Goal: Task Accomplishment & Management: Use online tool/utility

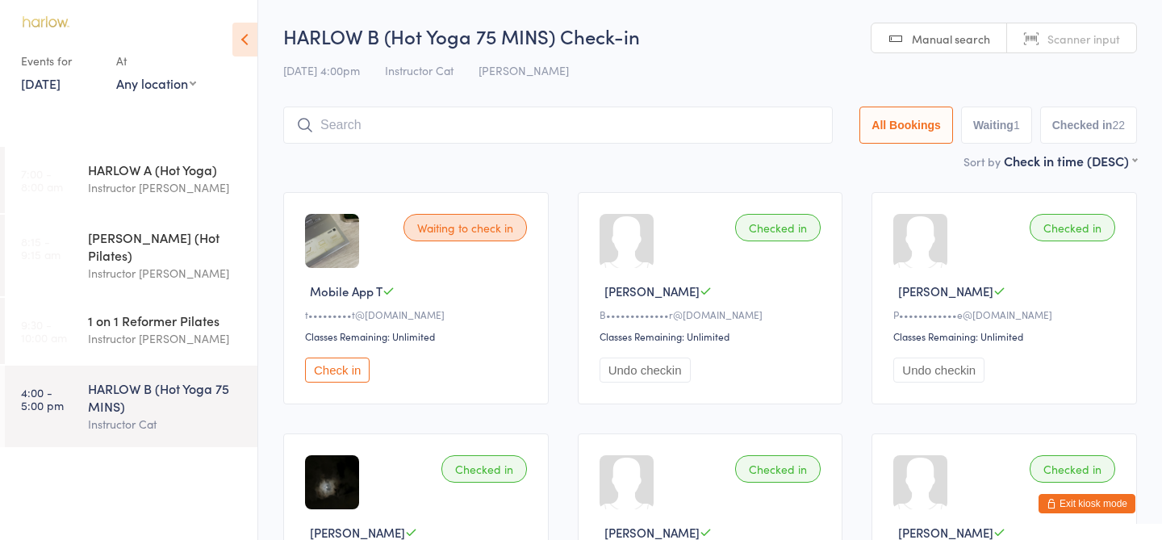
click at [56, 81] on link "13 Sep, 2025" at bounding box center [41, 83] width 40 height 18
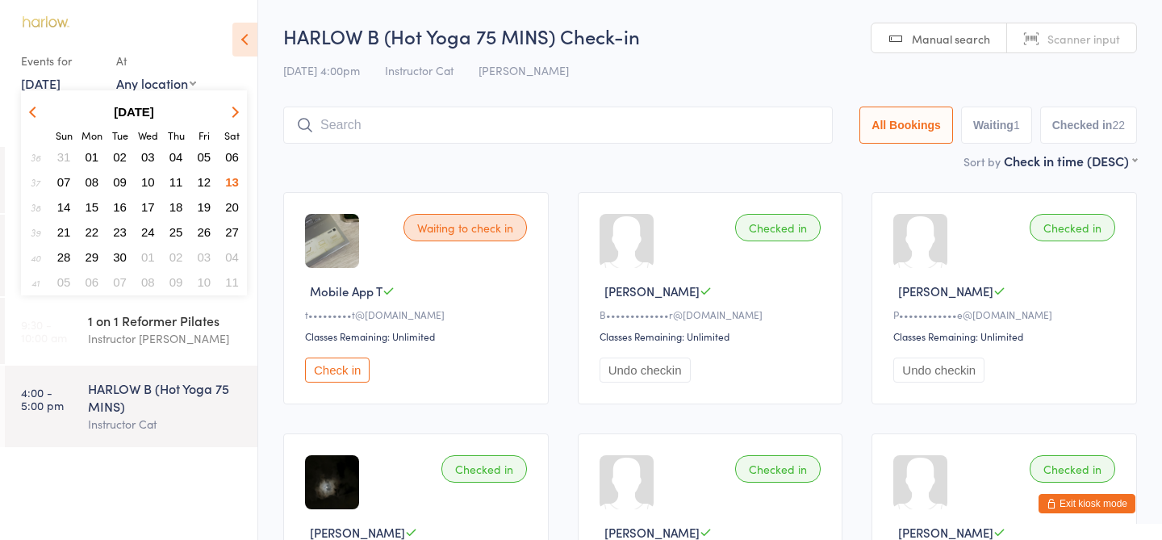
click at [64, 211] on span "14" at bounding box center [64, 207] width 14 height 14
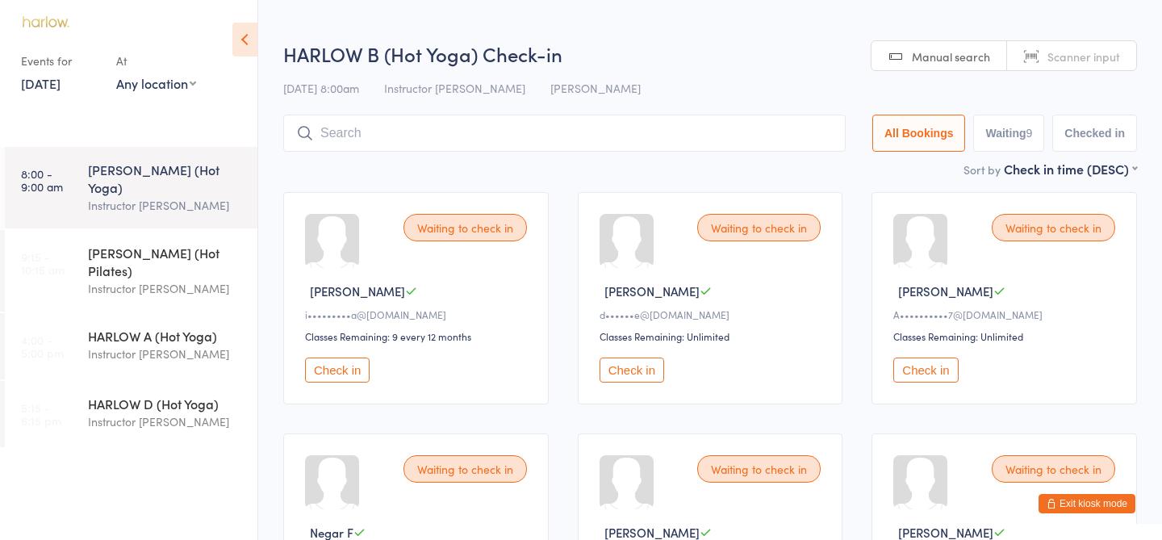
click at [137, 196] on div "Instructor Ali" at bounding box center [166, 205] width 156 height 19
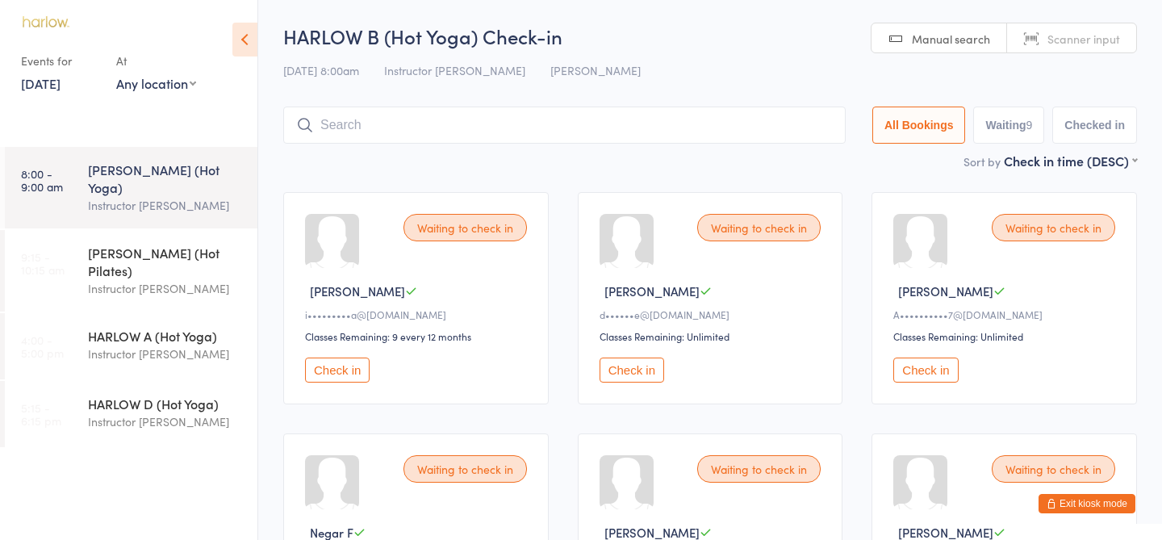
click at [1041, 123] on button "Waiting 9" at bounding box center [1008, 124] width 71 height 37
select select "0"
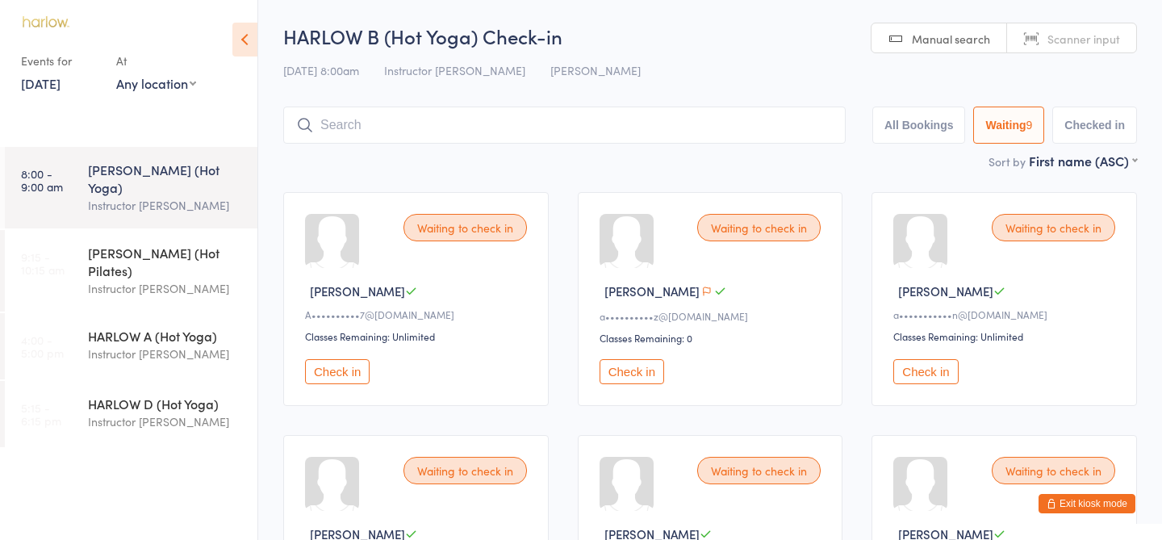
click at [907, 126] on button "All Bookings" at bounding box center [919, 124] width 94 height 37
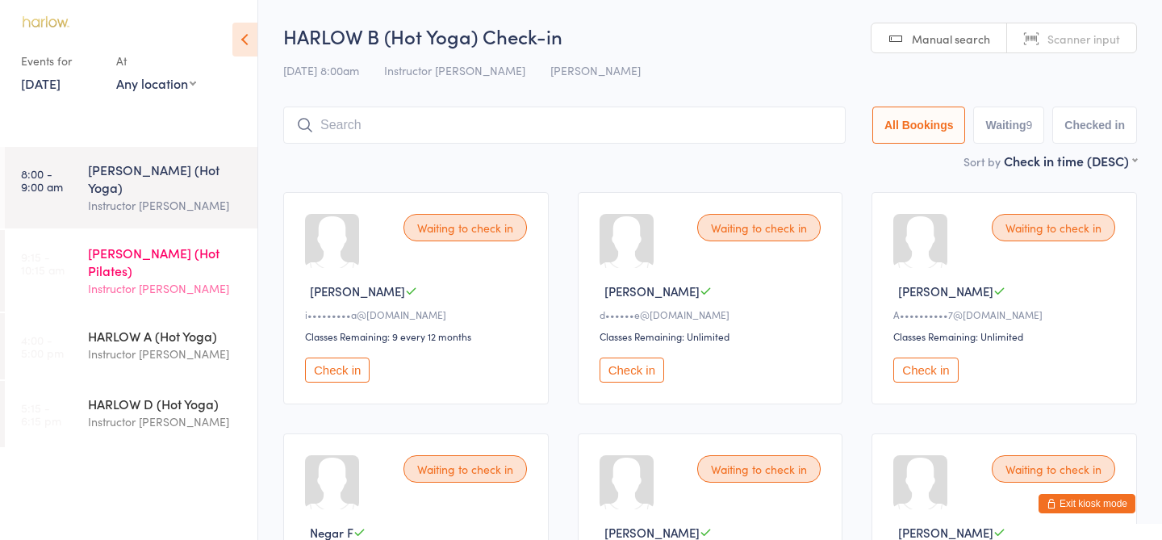
click at [119, 244] on div "HARLOW C (Hot Pilates)" at bounding box center [166, 261] width 156 height 35
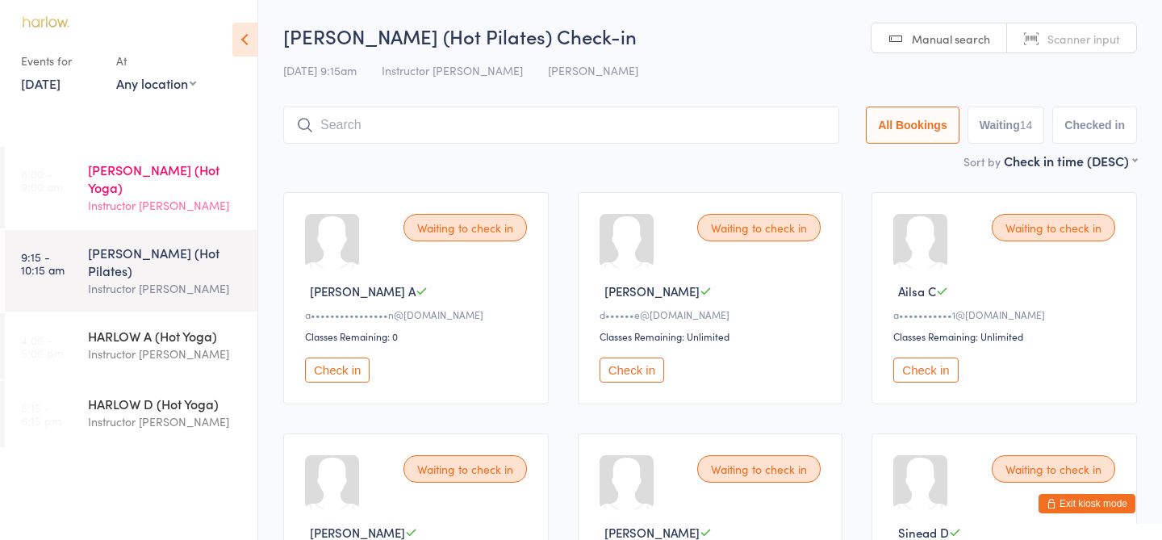
click at [153, 171] on div "HARLOW B (Hot Yoga)" at bounding box center [166, 178] width 156 height 35
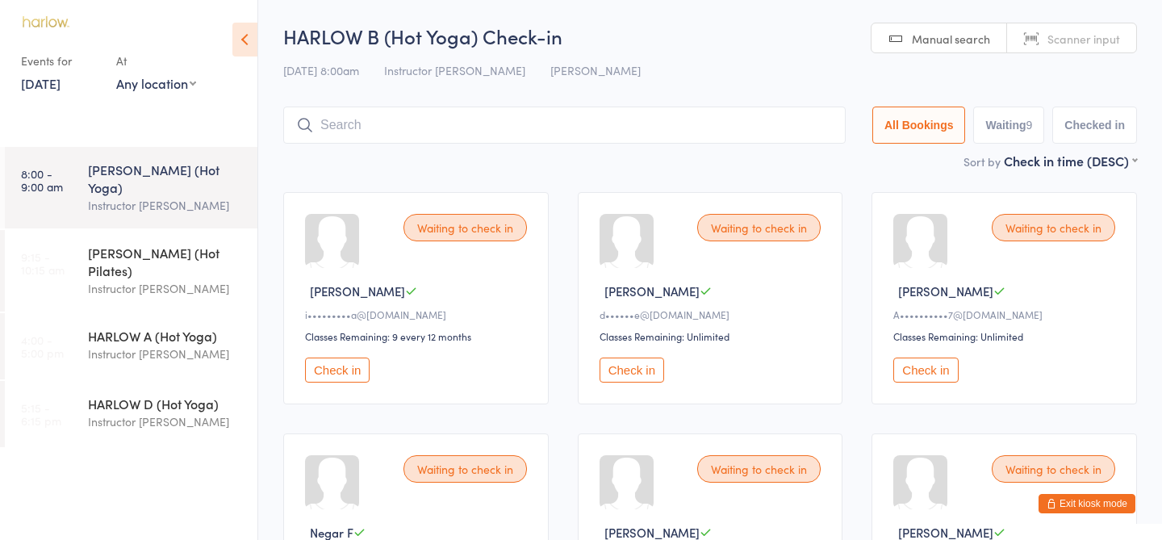
click at [385, 130] on input "search" at bounding box center [564, 124] width 562 height 37
type input "20940"
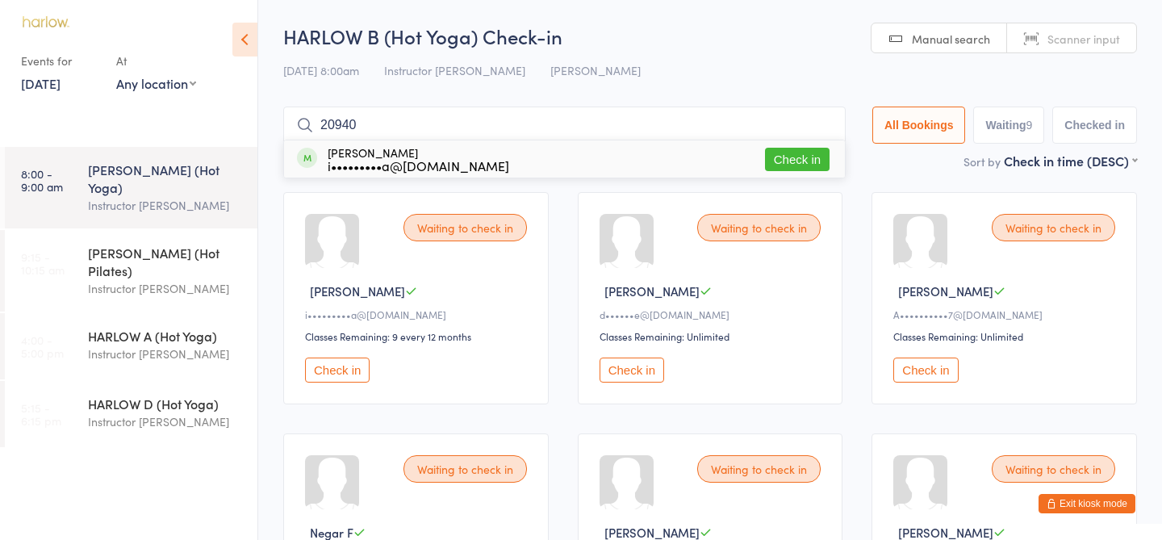
click at [810, 158] on button "Check in" at bounding box center [797, 159] width 65 height 23
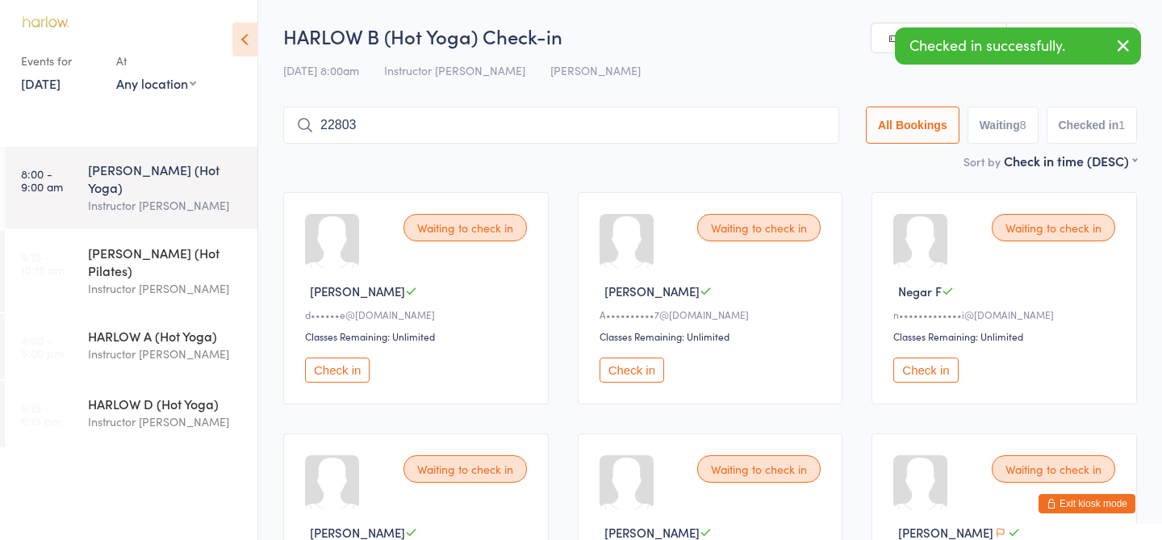
type input "22803"
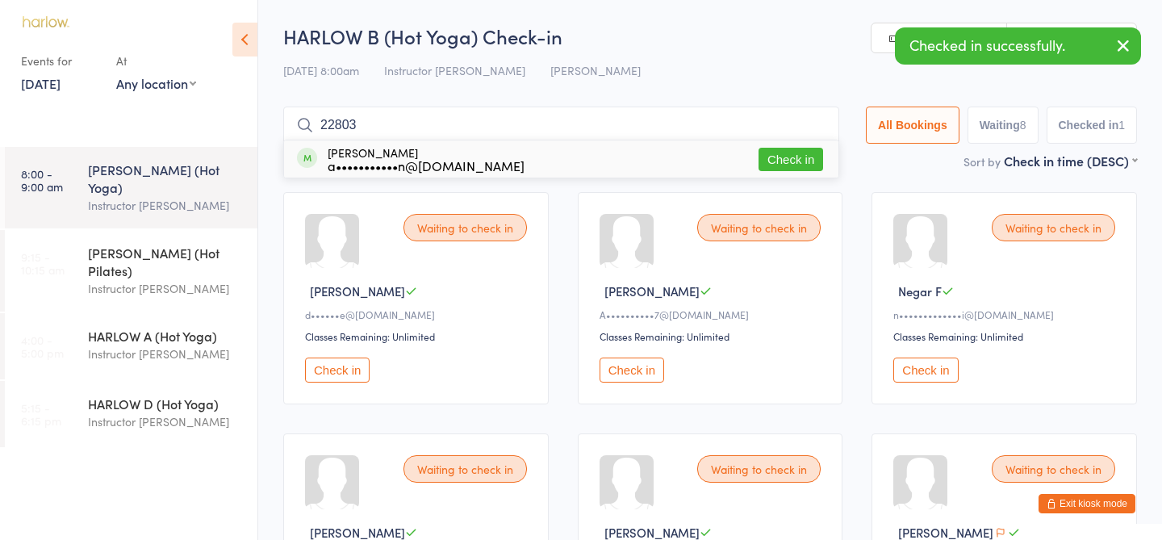
click at [770, 160] on button "Check in" at bounding box center [790, 159] width 65 height 23
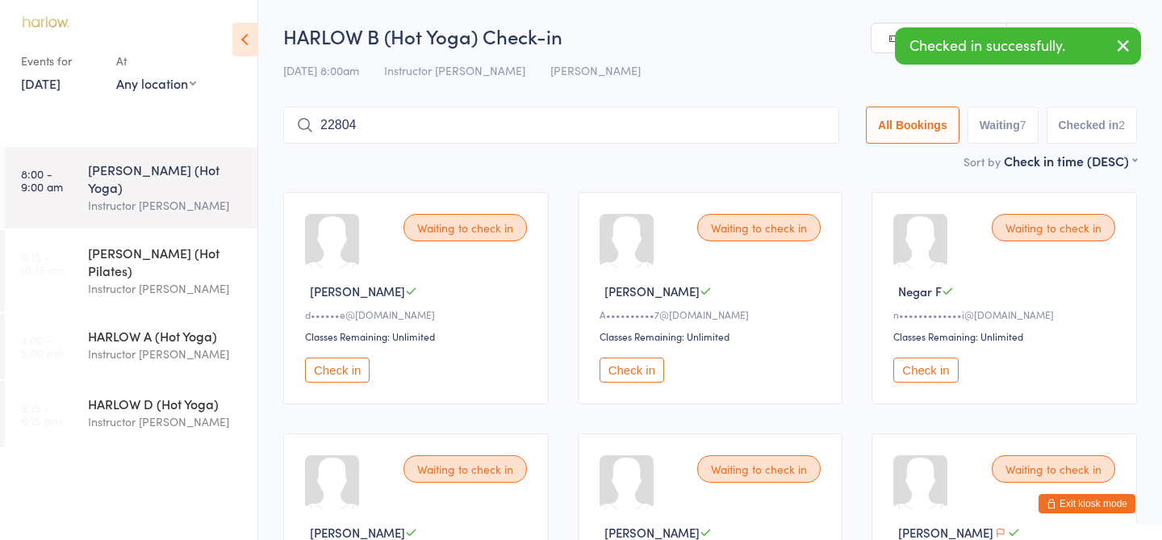
type input "22804"
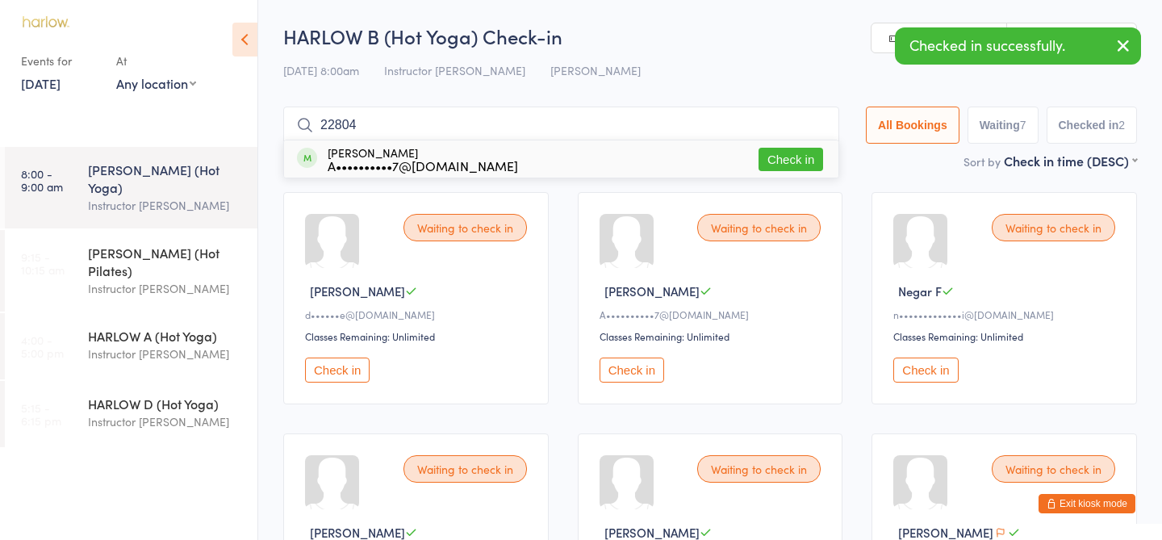
click at [775, 169] on button "Check in" at bounding box center [790, 159] width 65 height 23
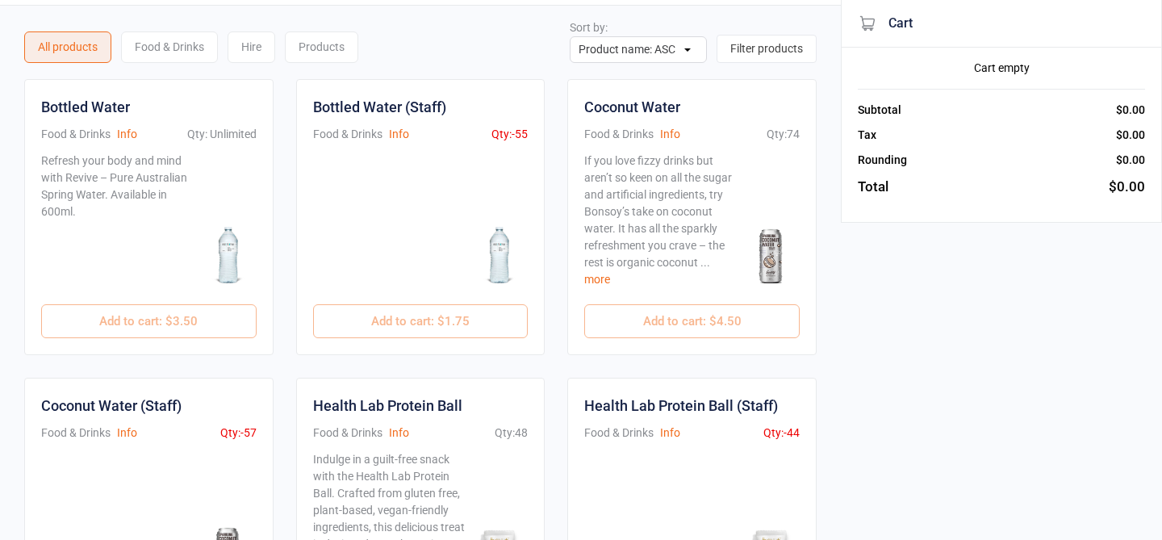
scroll to position [43, 0]
click at [365, 321] on div "Bottled Water (Staff) Food & Drinks Info Qty: -55 $1.75 Add to cart : $1.75" at bounding box center [420, 216] width 249 height 276
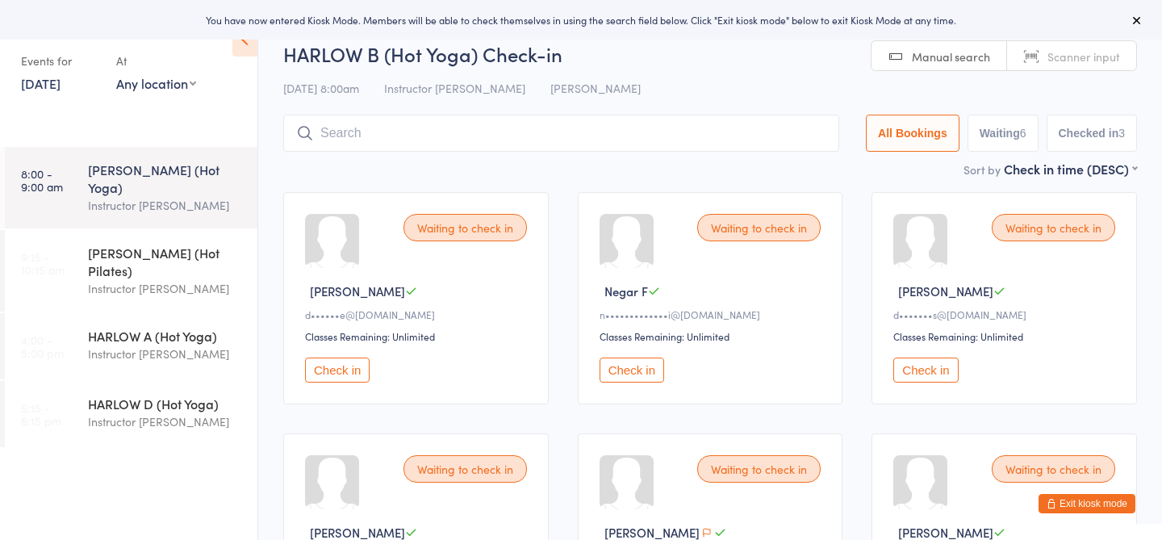
click at [1090, 507] on button "Exit kiosk mode" at bounding box center [1086, 503] width 97 height 19
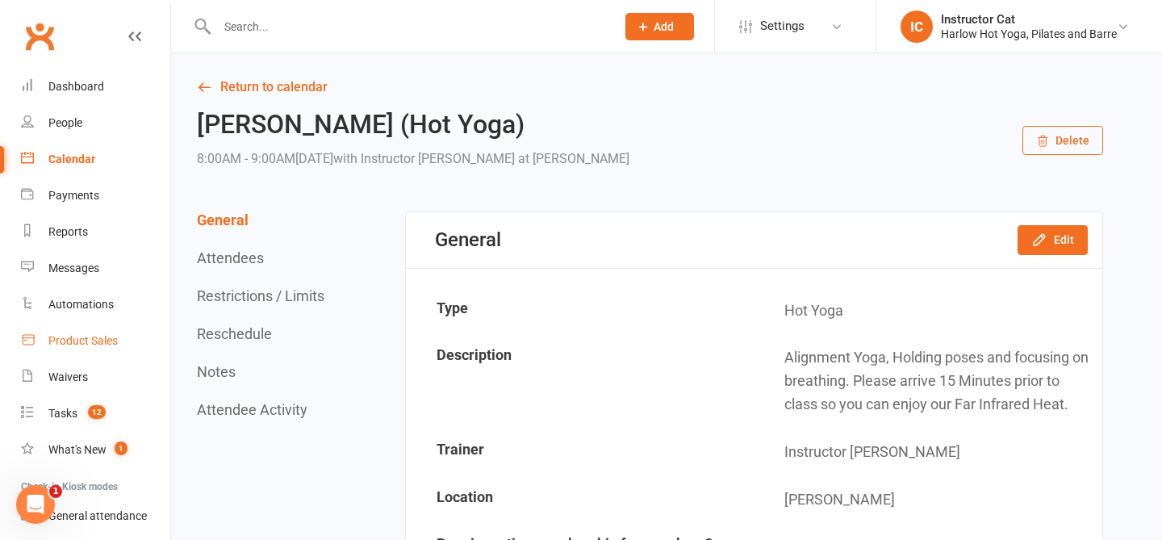
click at [86, 336] on div "Product Sales" at bounding box center [82, 340] width 69 height 13
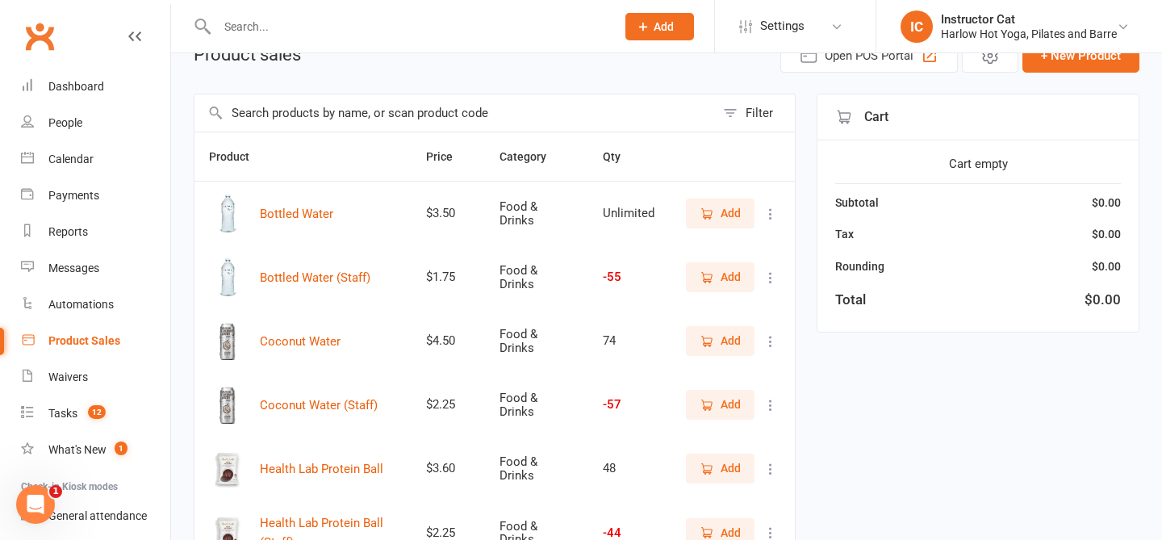
scroll to position [90, 0]
click at [703, 292] on td "Add" at bounding box center [732, 276] width 126 height 64
click at [710, 280] on icon "button" at bounding box center [706, 275] width 9 height 9
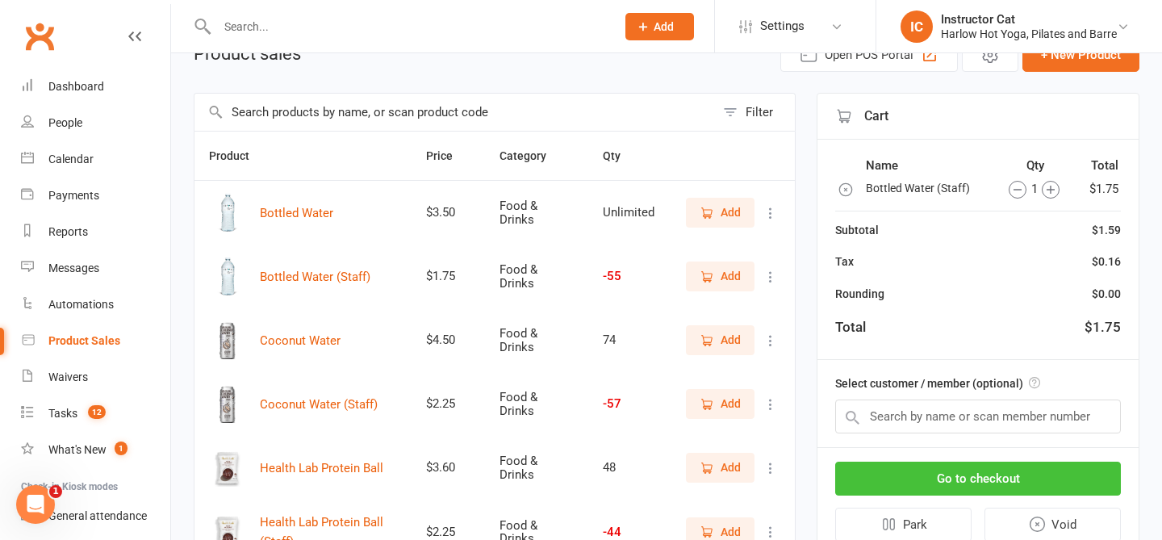
click at [1016, 478] on button "Go to checkout" at bounding box center [978, 478] width 286 height 34
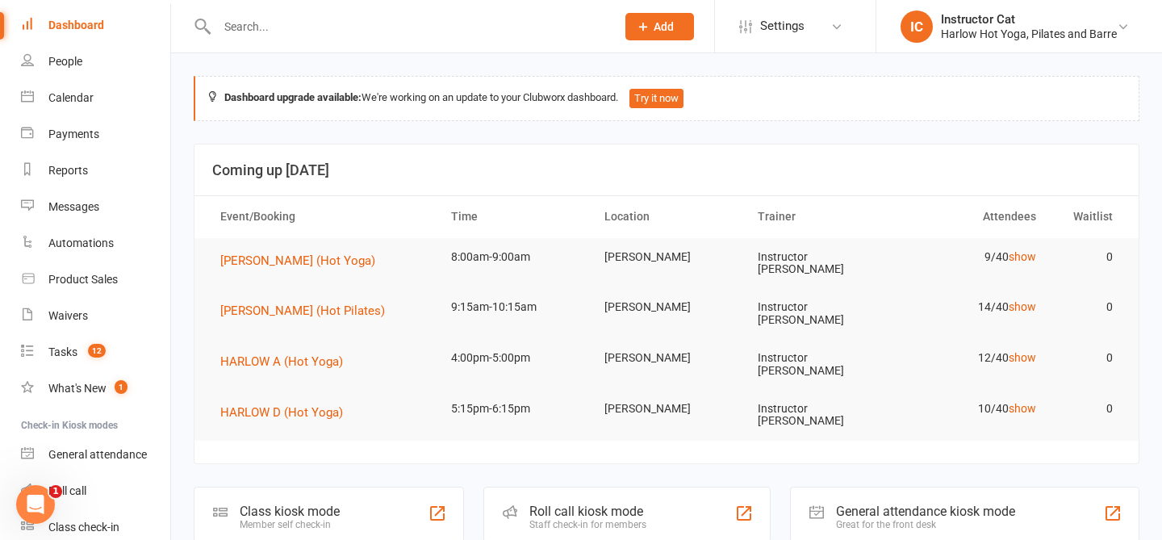
scroll to position [15, 0]
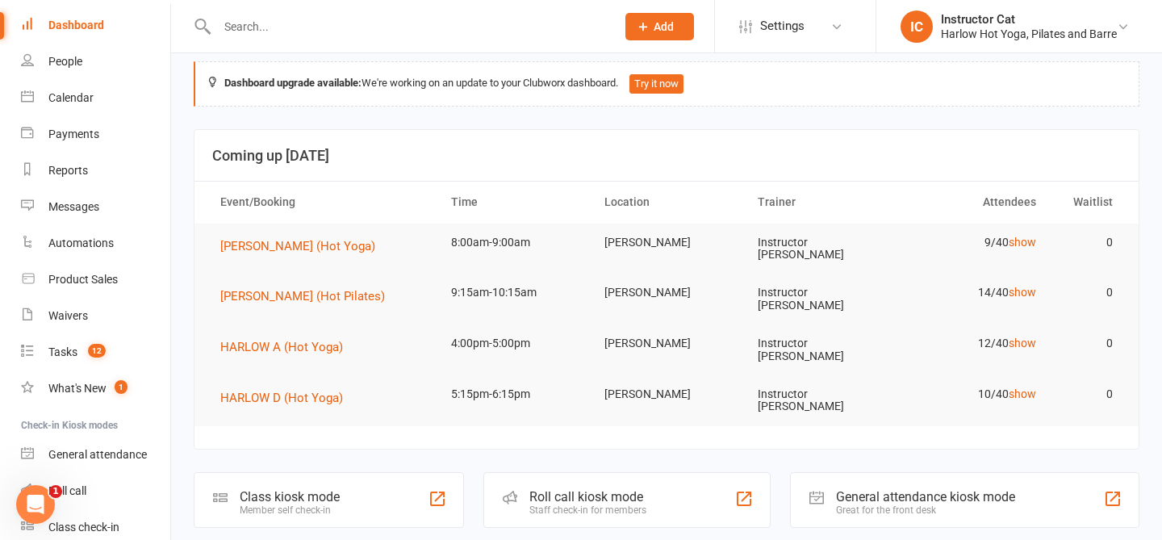
click at [678, 472] on div "Roll call kiosk mode Staff check-in for members" at bounding box center [626, 500] width 287 height 56
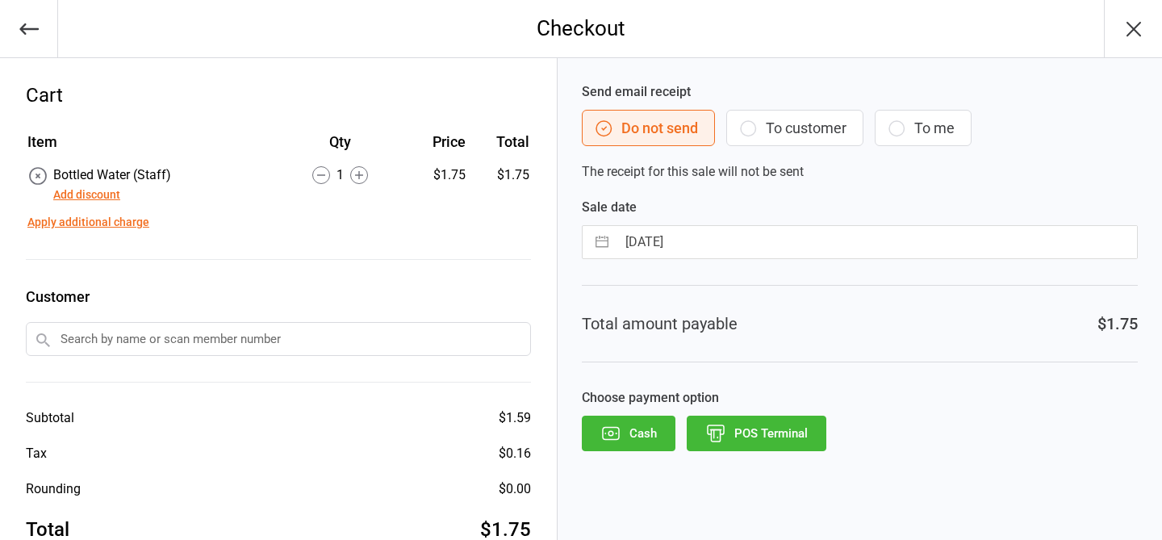
click at [794, 420] on button "POS Terminal" at bounding box center [756, 432] width 140 height 35
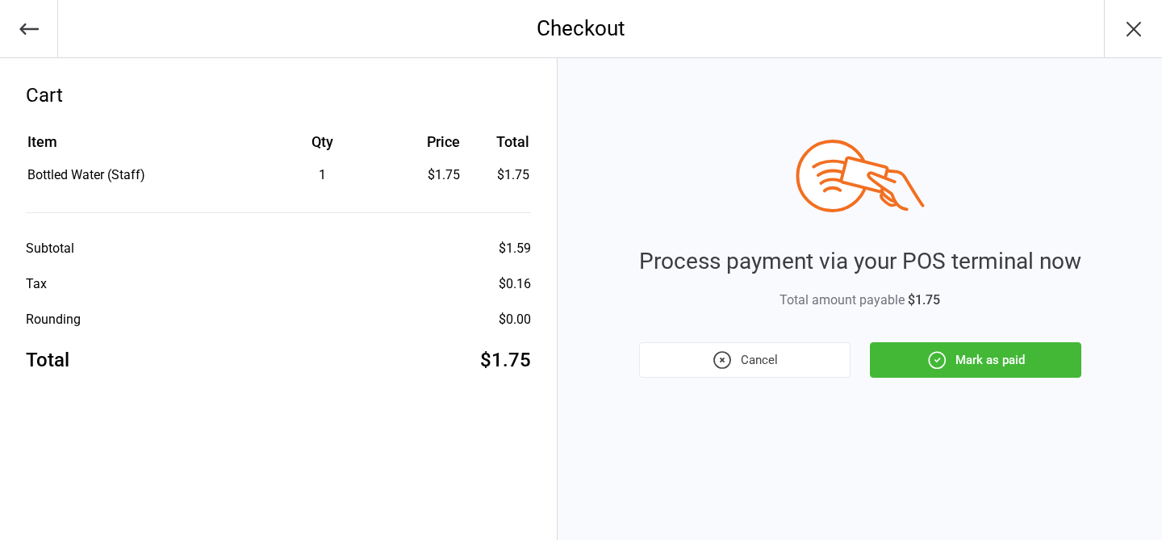
click at [972, 365] on button "Mark as paid" at bounding box center [975, 359] width 211 height 35
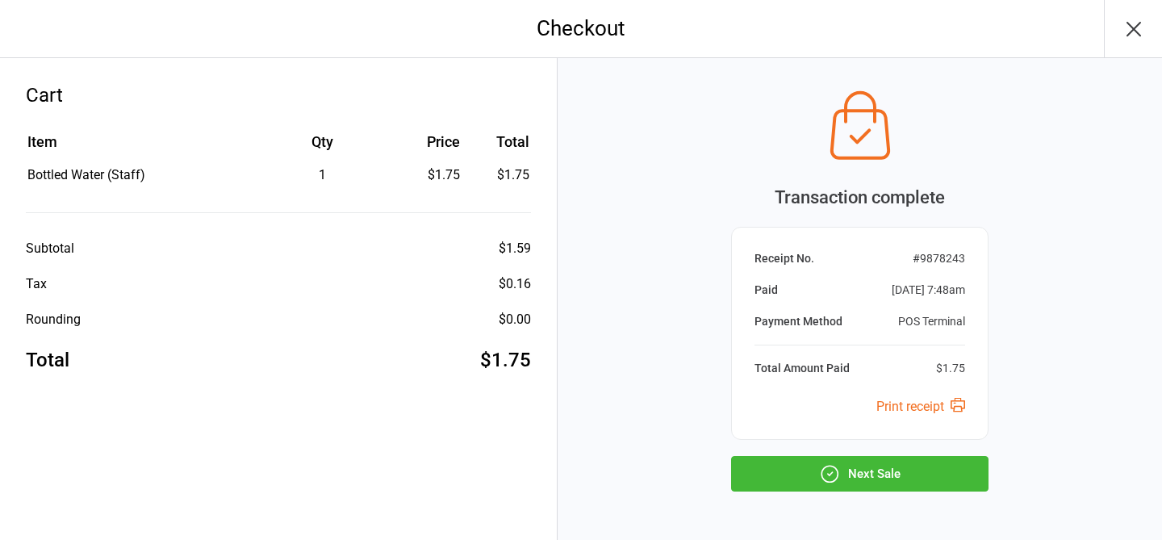
click at [892, 483] on button "Next Sale" at bounding box center [859, 473] width 257 height 35
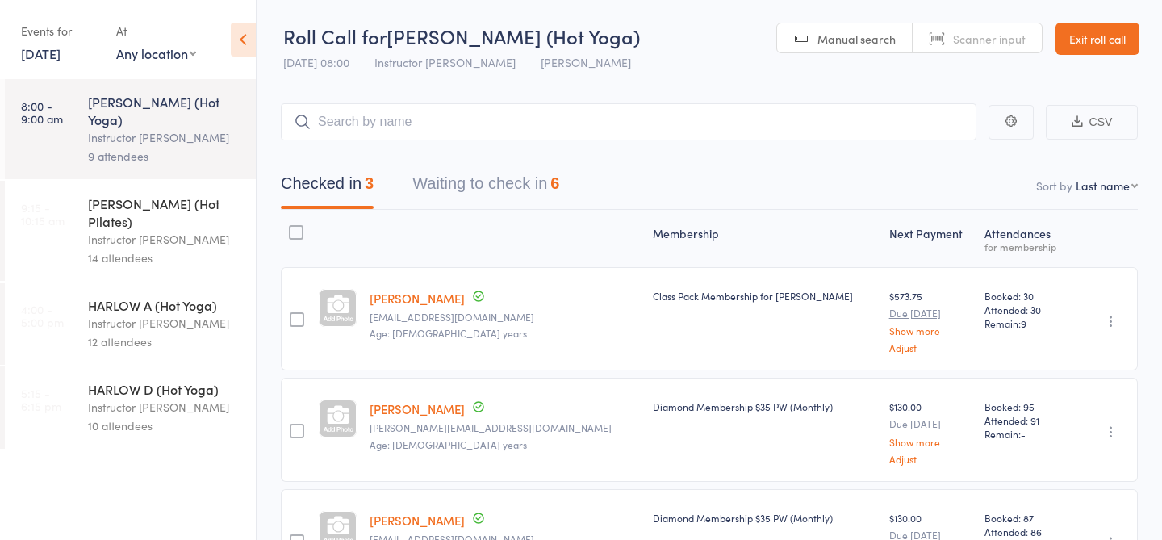
click at [530, 114] on input "search" at bounding box center [628, 121] width 695 height 37
type input "23780"
click at [944, 153] on link "Check in" at bounding box center [931, 156] width 57 height 25
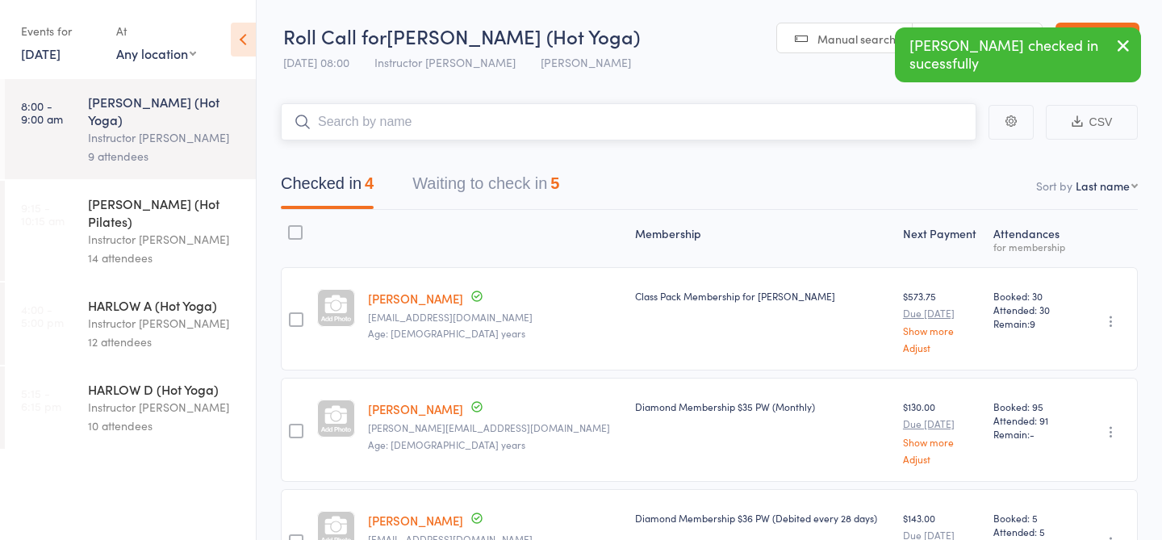
click at [739, 120] on input "search" at bounding box center [628, 121] width 695 height 37
type input "23029"
click at [920, 162] on link "Check in" at bounding box center [931, 156] width 57 height 25
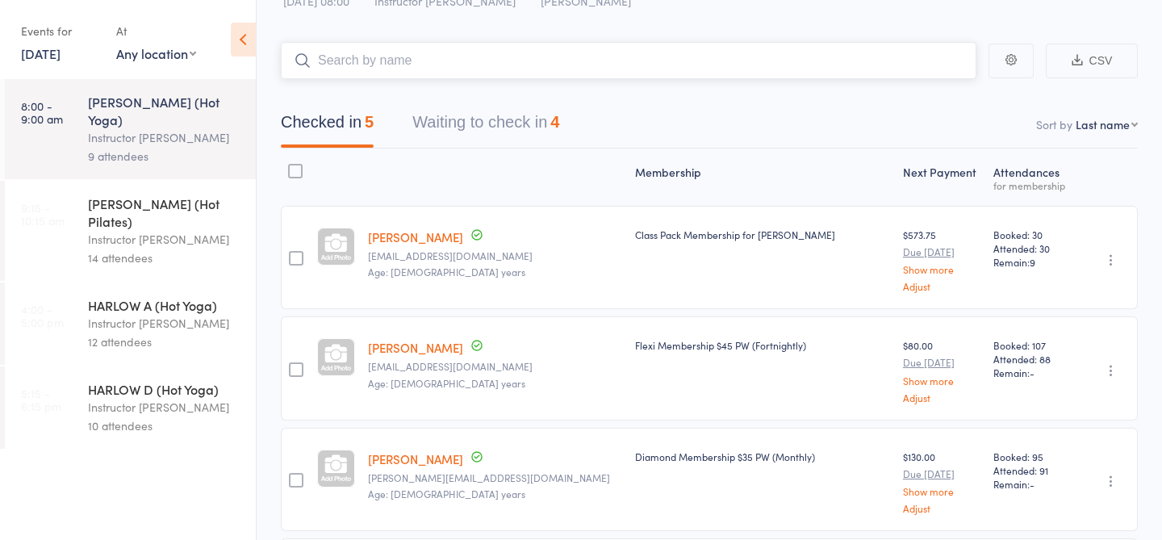
scroll to position [62, 0]
click at [536, 54] on input "search" at bounding box center [628, 59] width 695 height 37
type input "22544"
click at [921, 103] on link "Check in" at bounding box center [931, 93] width 57 height 25
click at [790, 56] on input "search" at bounding box center [628, 59] width 695 height 37
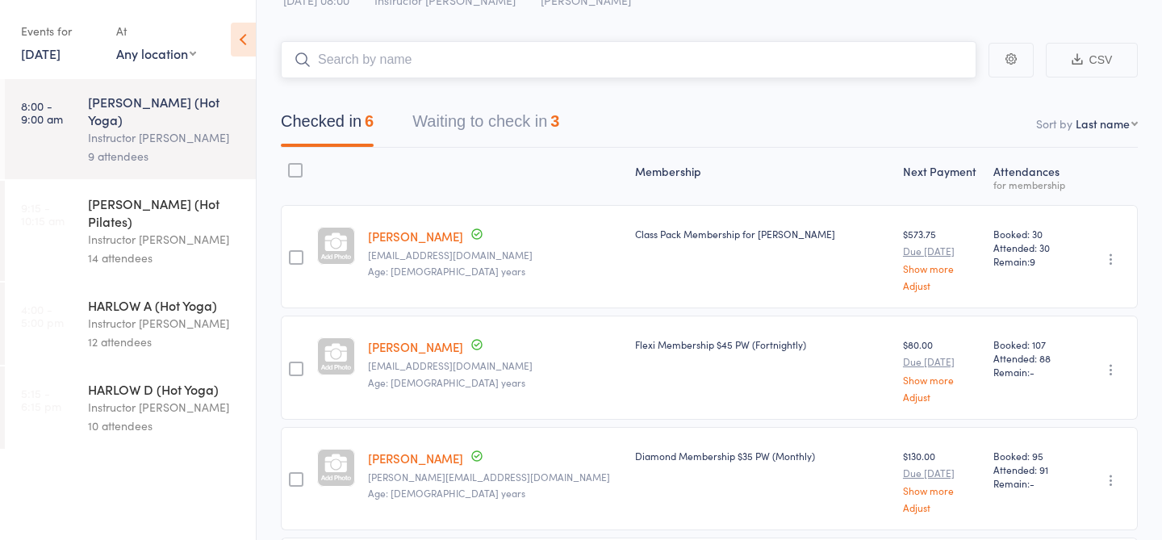
type input "2"
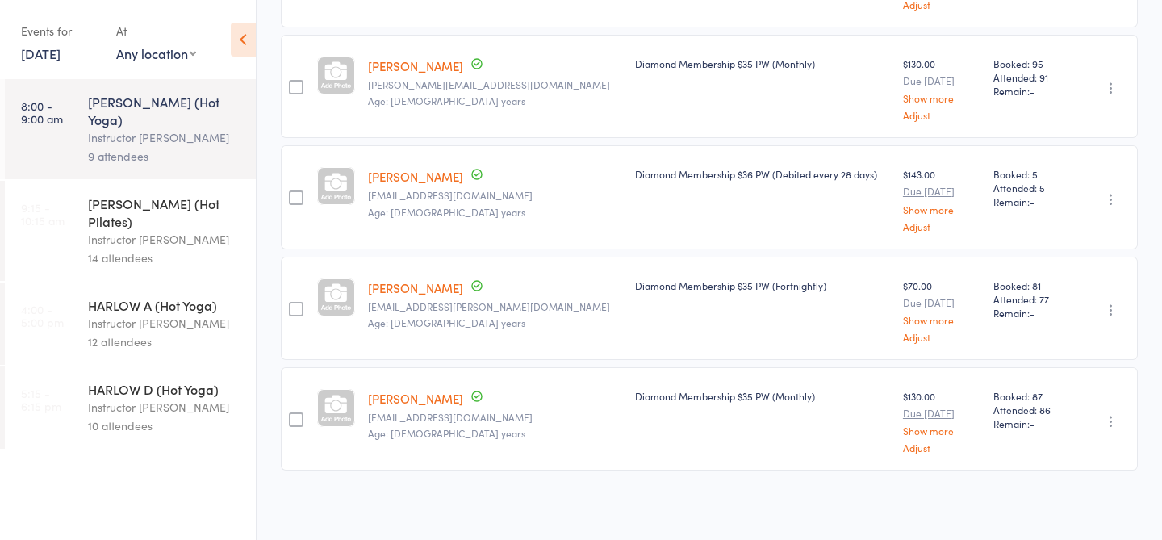
scroll to position [0, 0]
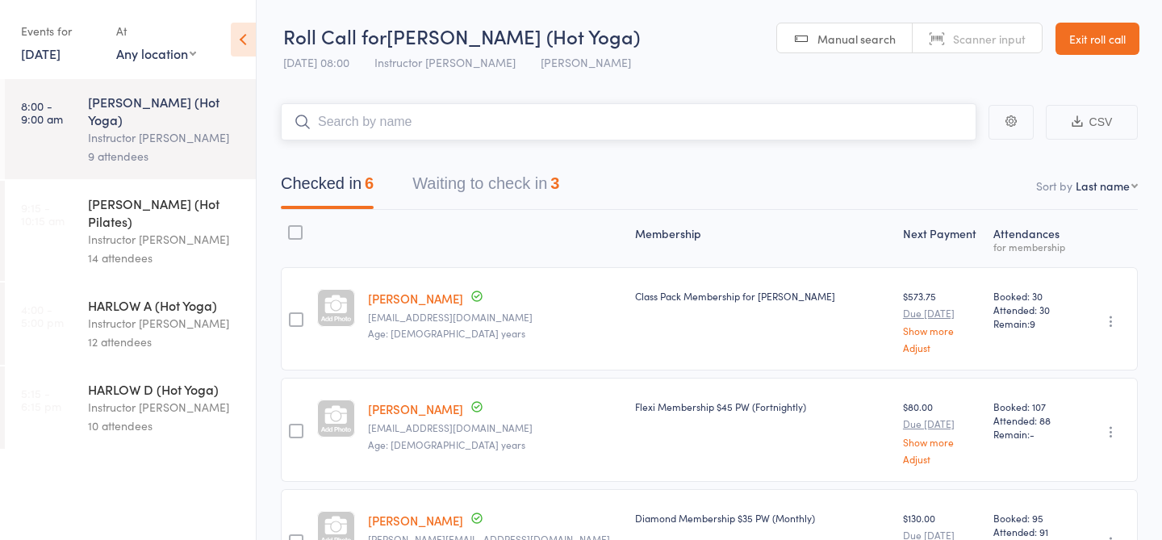
click at [501, 186] on button "Waiting to check in 3" at bounding box center [485, 187] width 147 height 43
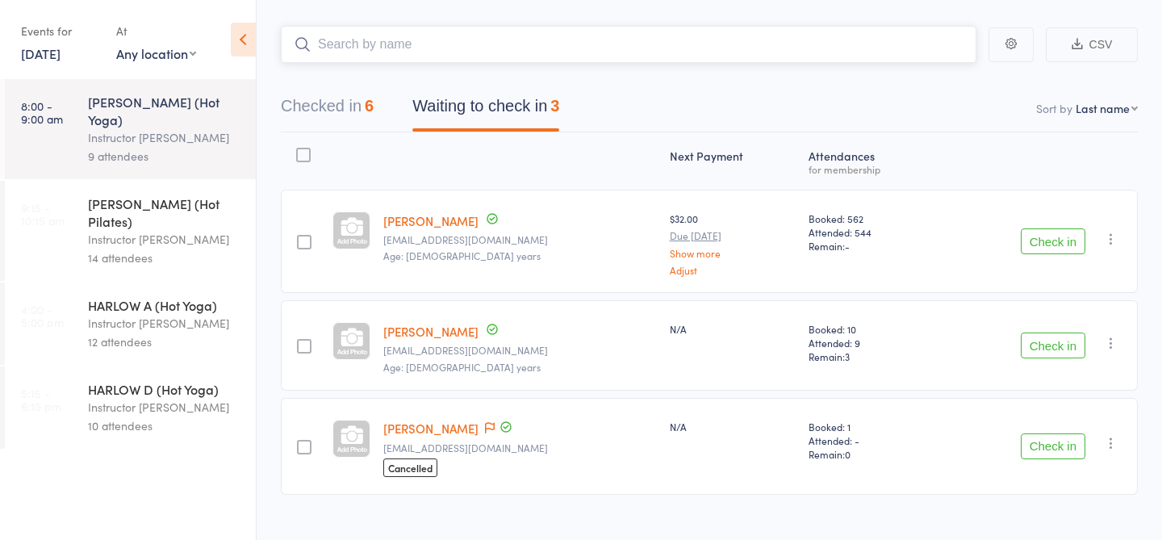
scroll to position [88, 0]
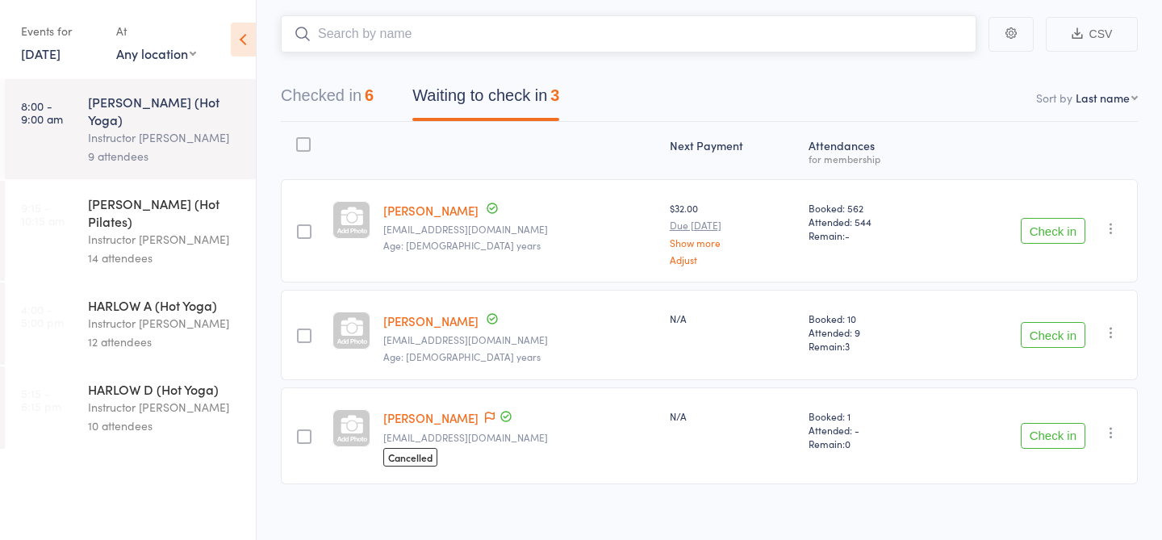
click at [378, 17] on input "search" at bounding box center [628, 33] width 695 height 37
click at [1042, 421] on div "Check in Check in Send message Add Note Remove Mark absent" at bounding box center [1037, 435] width 199 height 96
click at [1044, 436] on button "Check in" at bounding box center [1052, 436] width 65 height 26
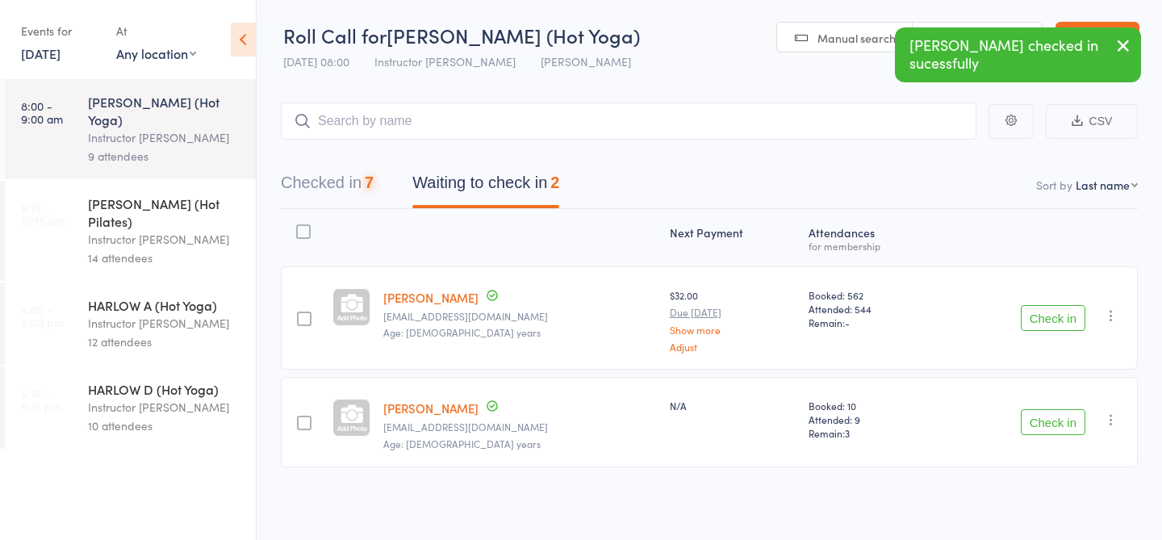
scroll to position [1, 0]
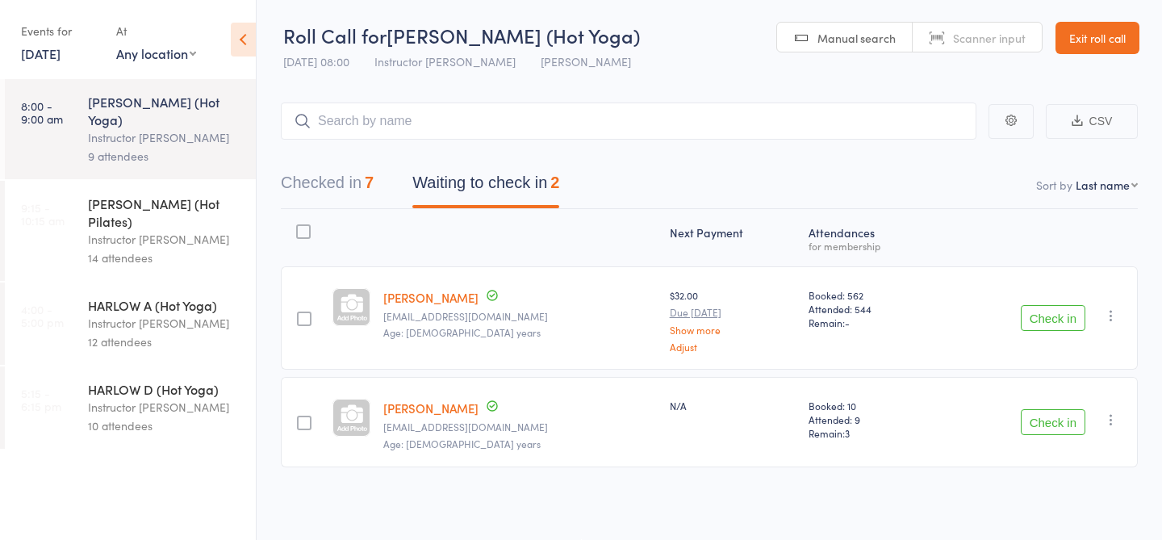
click at [534, 140] on div "Checked in 7 Waiting to check in 2" at bounding box center [709, 174] width 857 height 69
click at [534, 127] on input "search" at bounding box center [628, 120] width 695 height 37
type input "22773"
click at [950, 155] on link "Check in" at bounding box center [931, 155] width 57 height 25
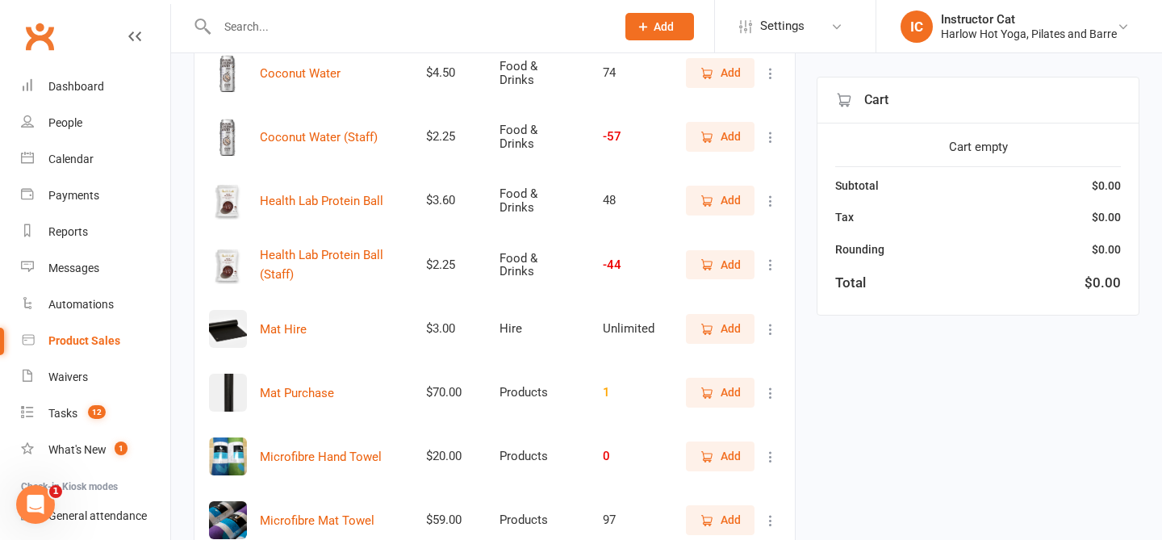
scroll to position [376, 0]
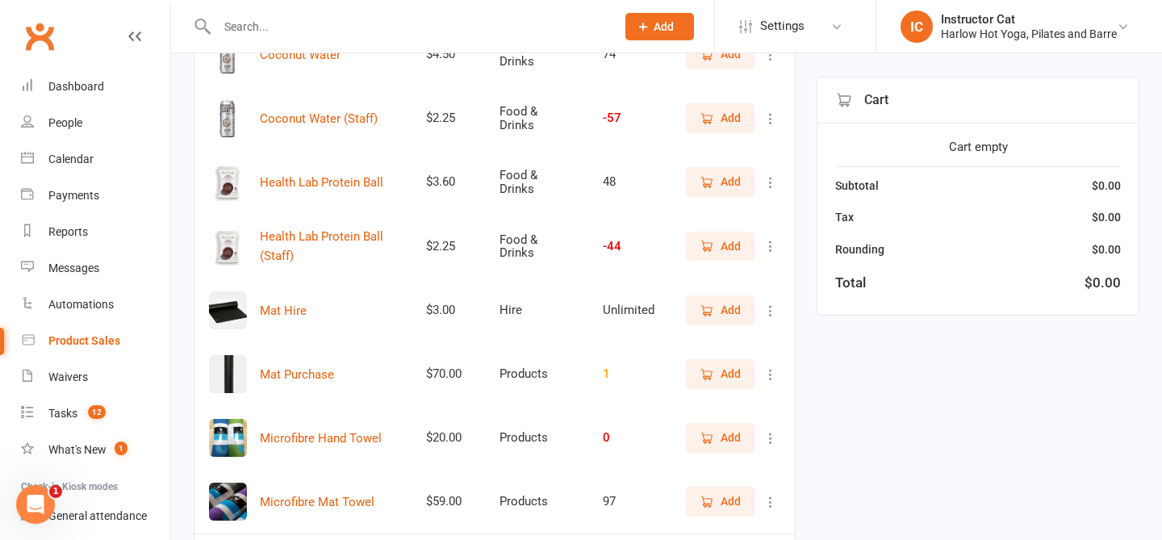
click at [723, 182] on span "Add" at bounding box center [730, 182] width 20 height 18
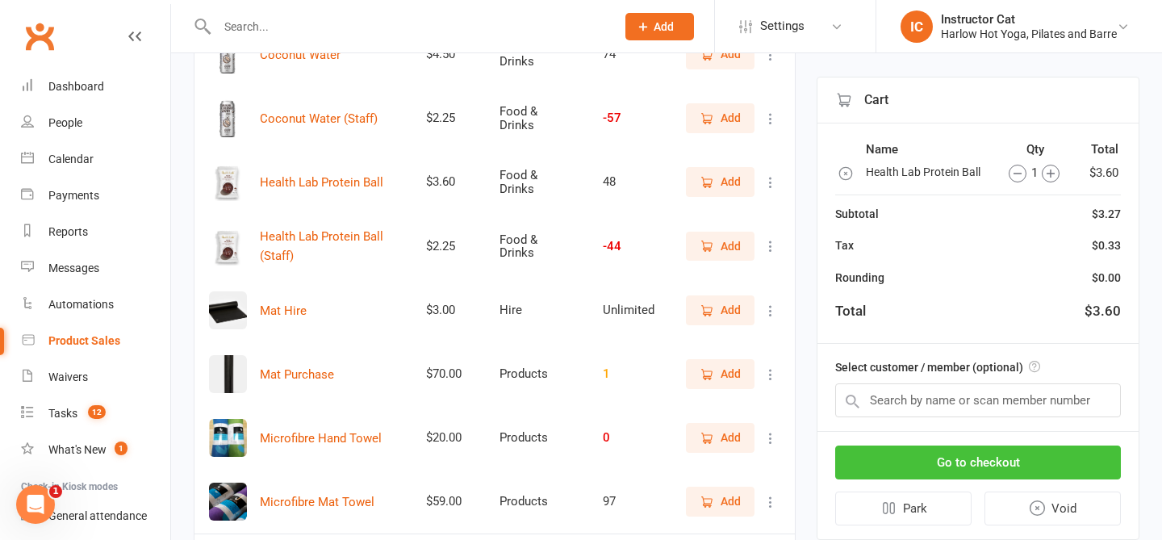
click at [931, 471] on button "Go to checkout" at bounding box center [978, 462] width 286 height 34
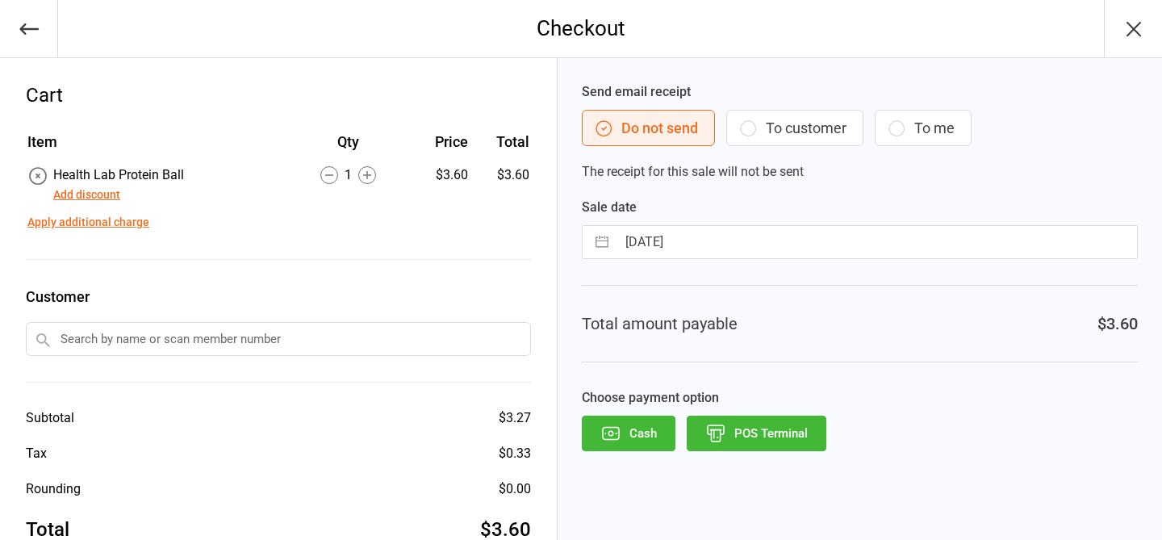
click at [772, 431] on button "POS Terminal" at bounding box center [756, 432] width 140 height 35
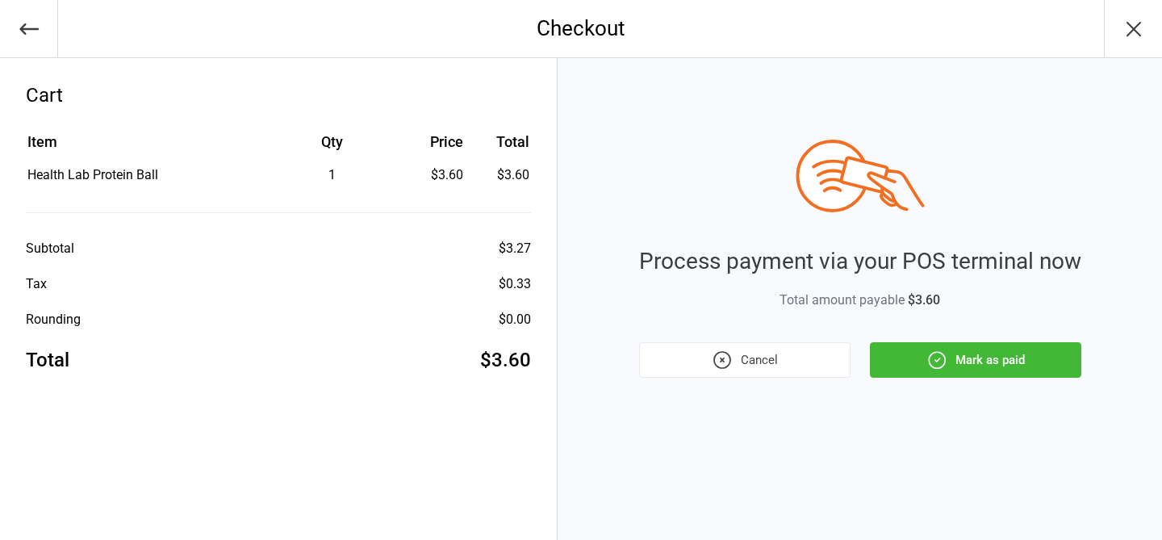
click at [891, 369] on button "Mark as paid" at bounding box center [975, 359] width 211 height 35
